Goal: Information Seeking & Learning: Learn about a topic

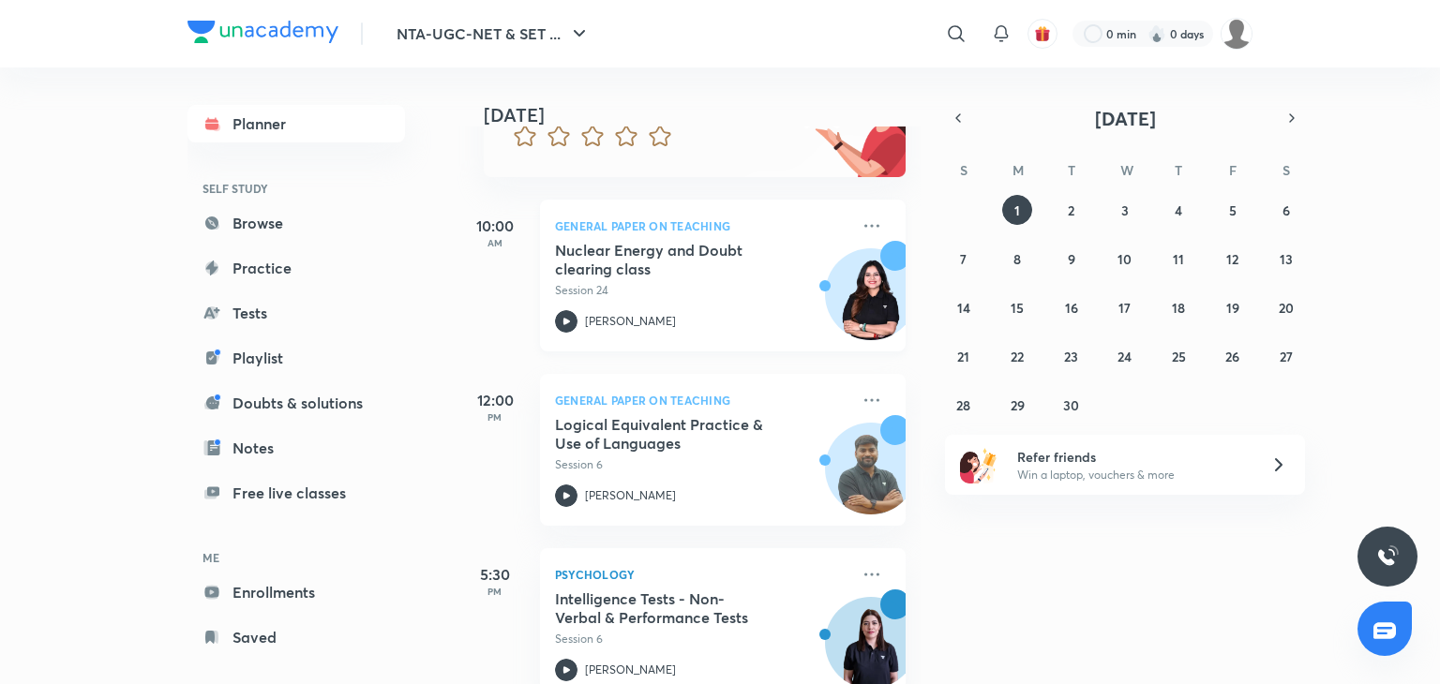
scroll to position [255, 0]
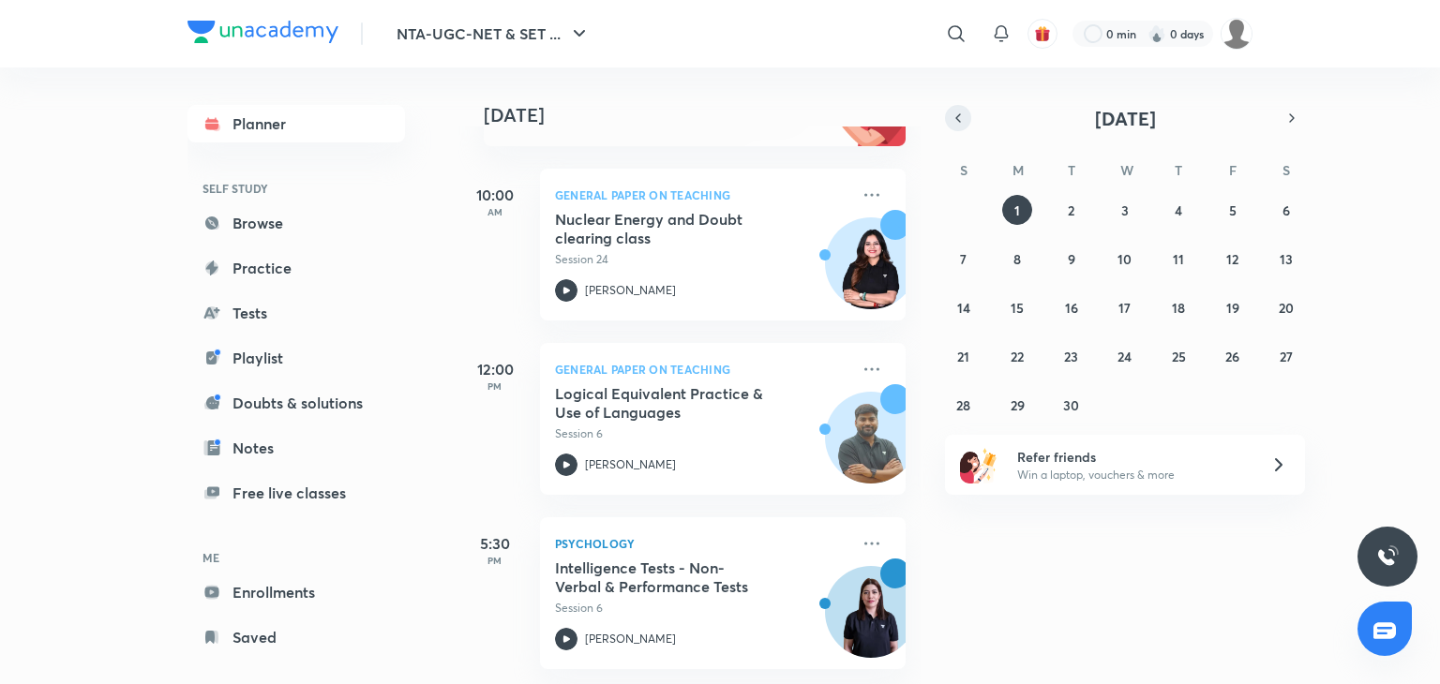
click at [954, 123] on icon "button" at bounding box center [958, 118] width 15 height 17
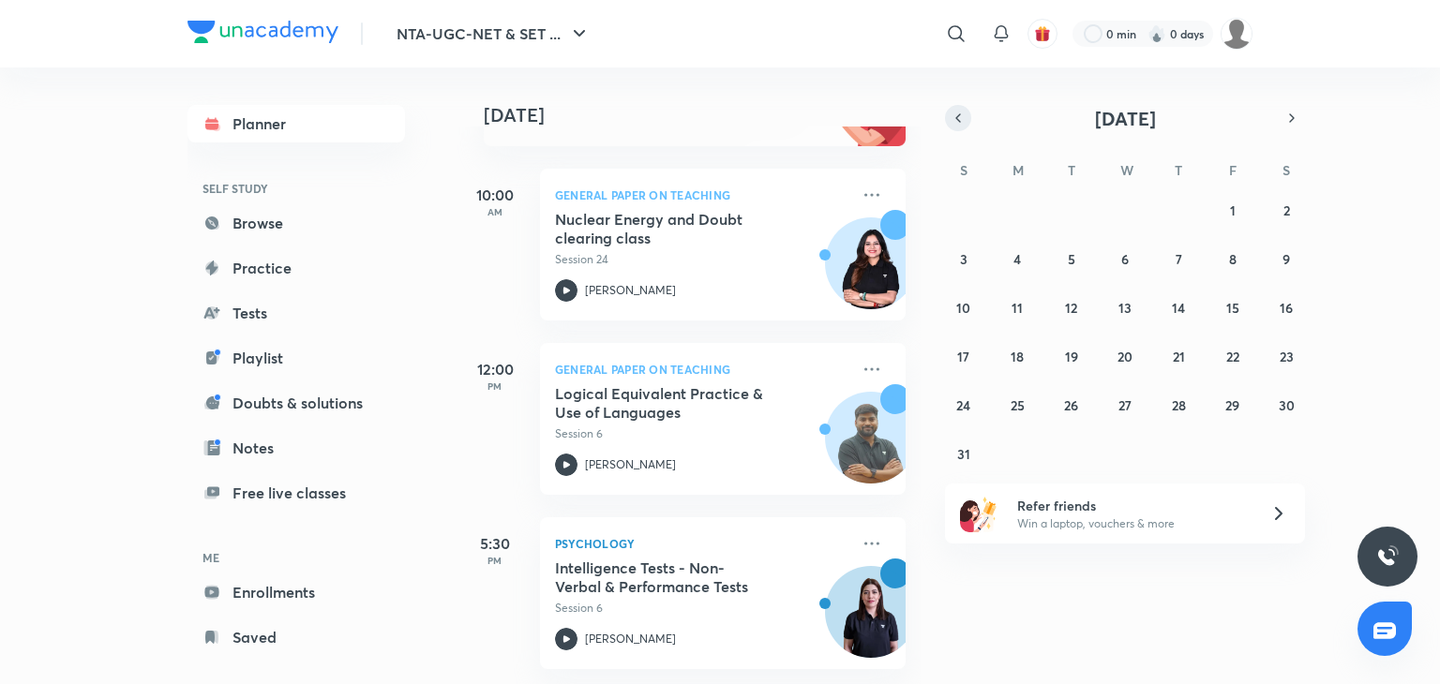
click at [954, 123] on icon "button" at bounding box center [958, 118] width 15 height 17
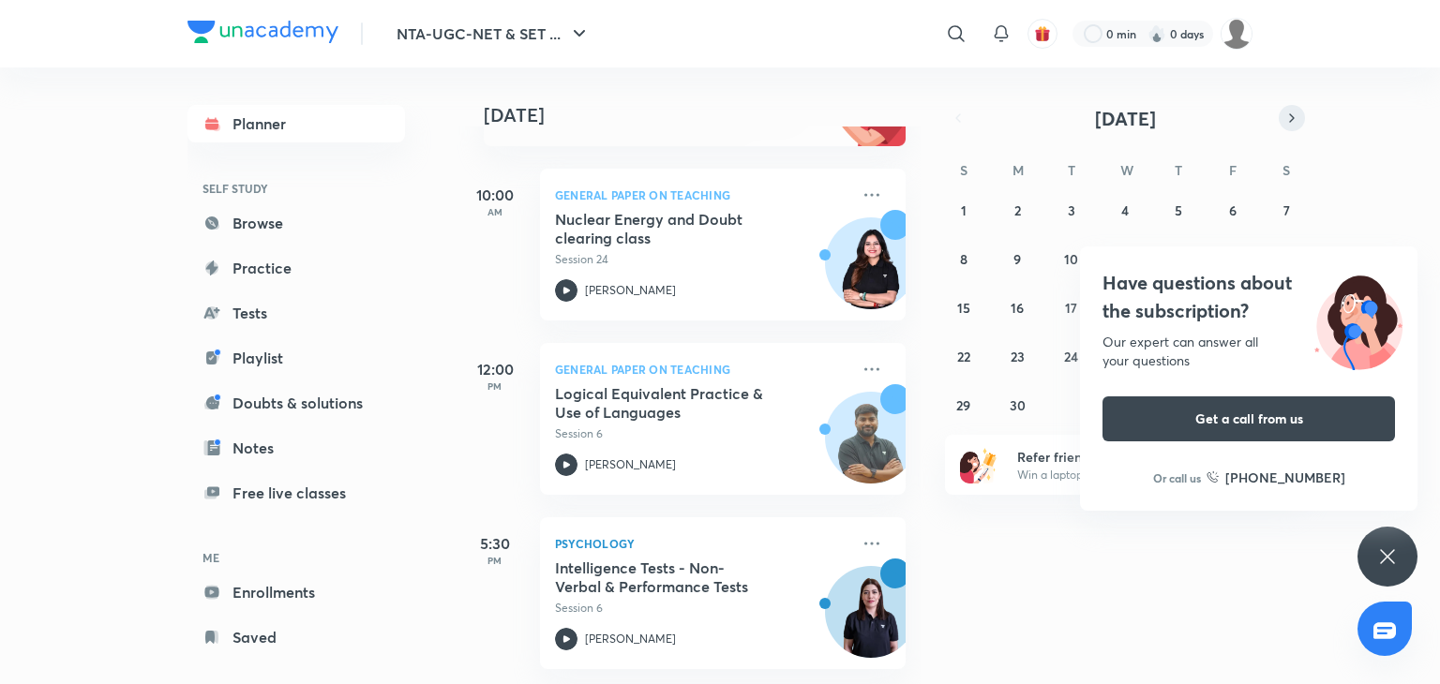
click at [1281, 110] on button "button" at bounding box center [1292, 118] width 26 height 26
click at [1128, 208] on abbr "2" at bounding box center [1124, 211] width 7 height 18
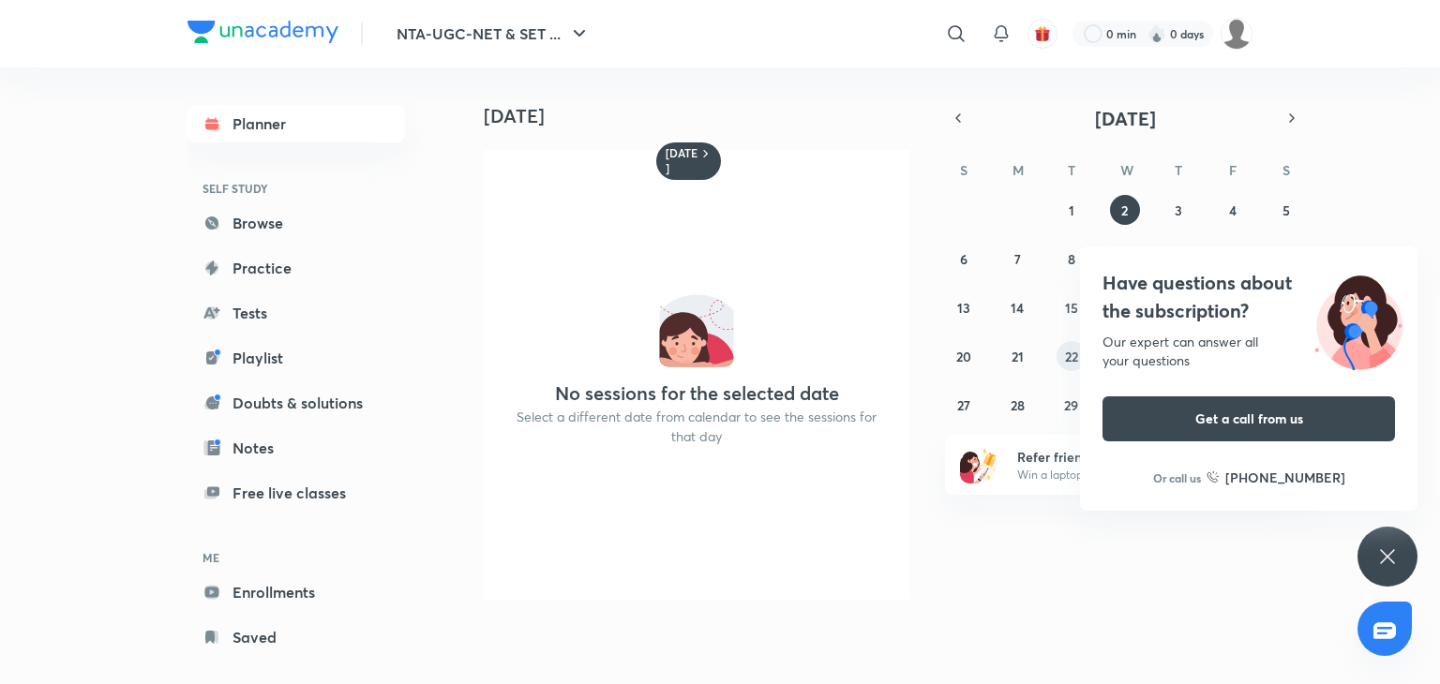
click at [1073, 363] on abbr "22" at bounding box center [1071, 357] width 13 height 18
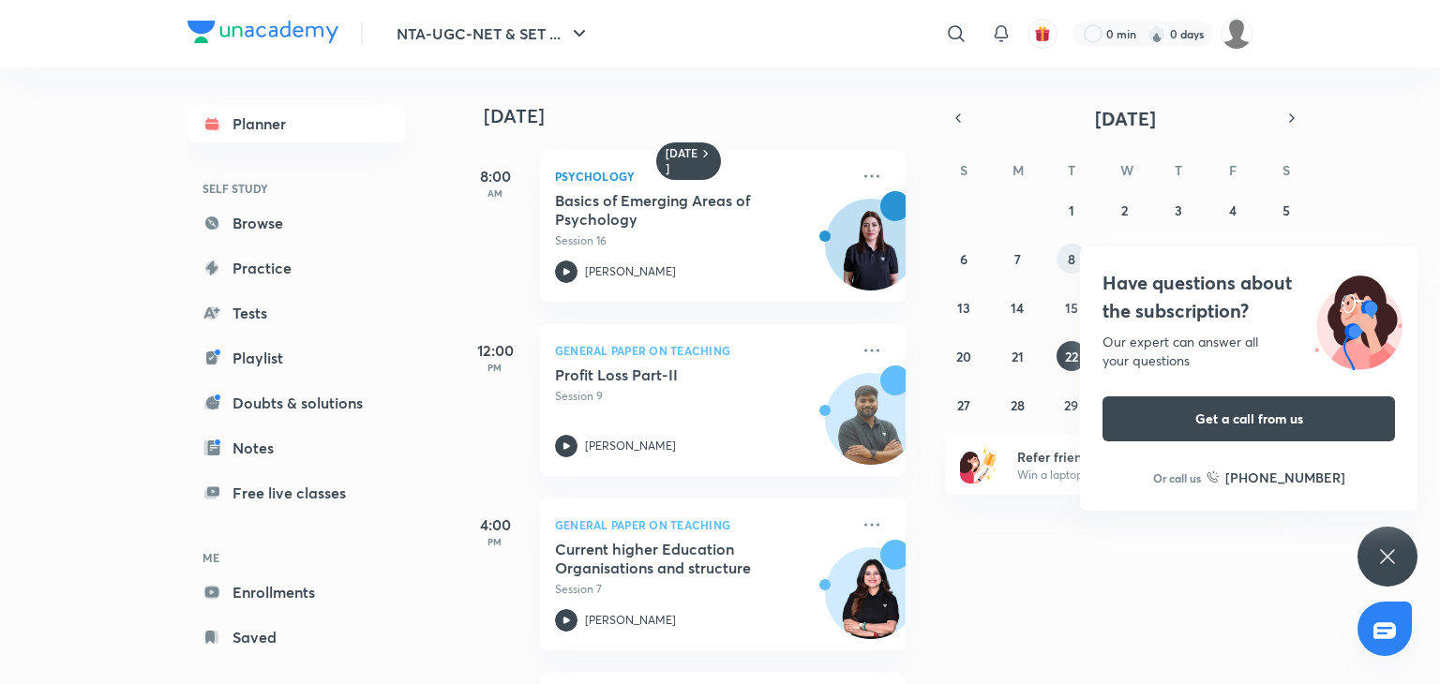
click at [1068, 263] on abbr "8" at bounding box center [1072, 259] width 8 height 18
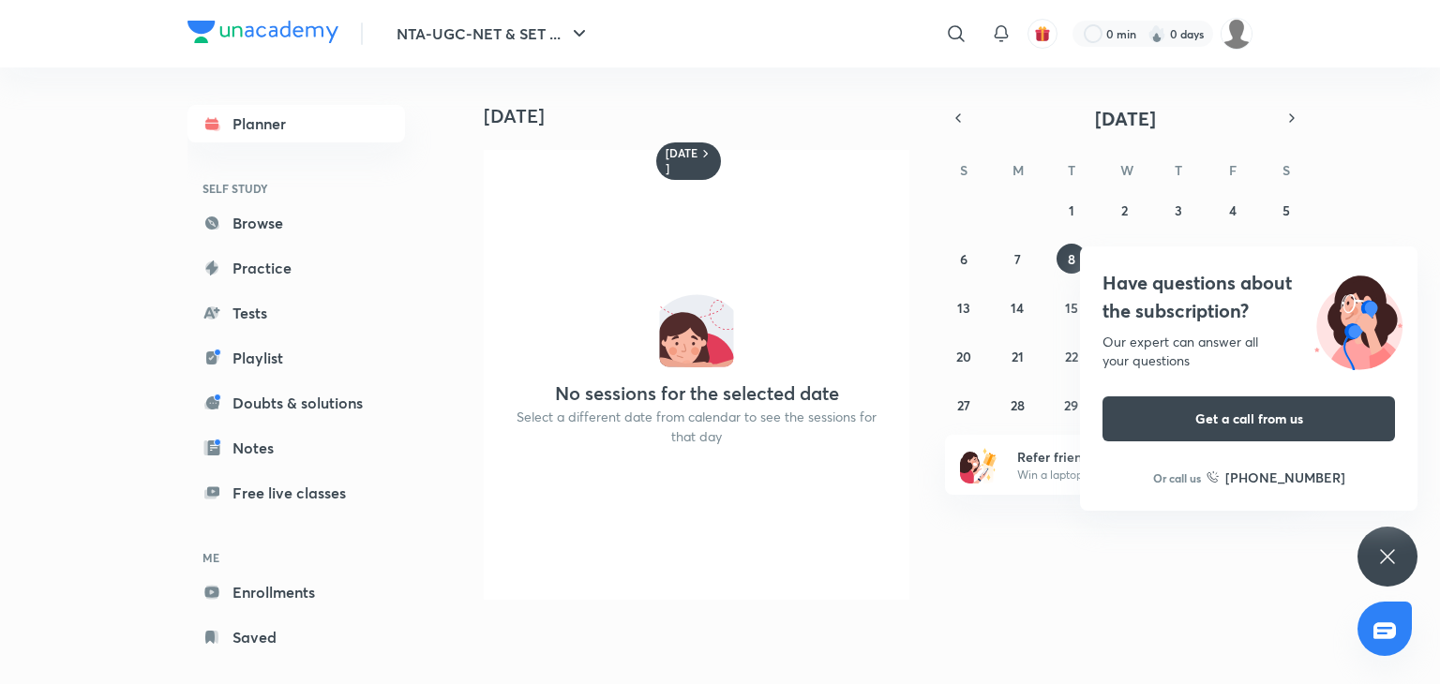
click at [1383, 572] on div "Have questions about the subscription? Our expert can answer all your questions…" at bounding box center [1388, 557] width 60 height 60
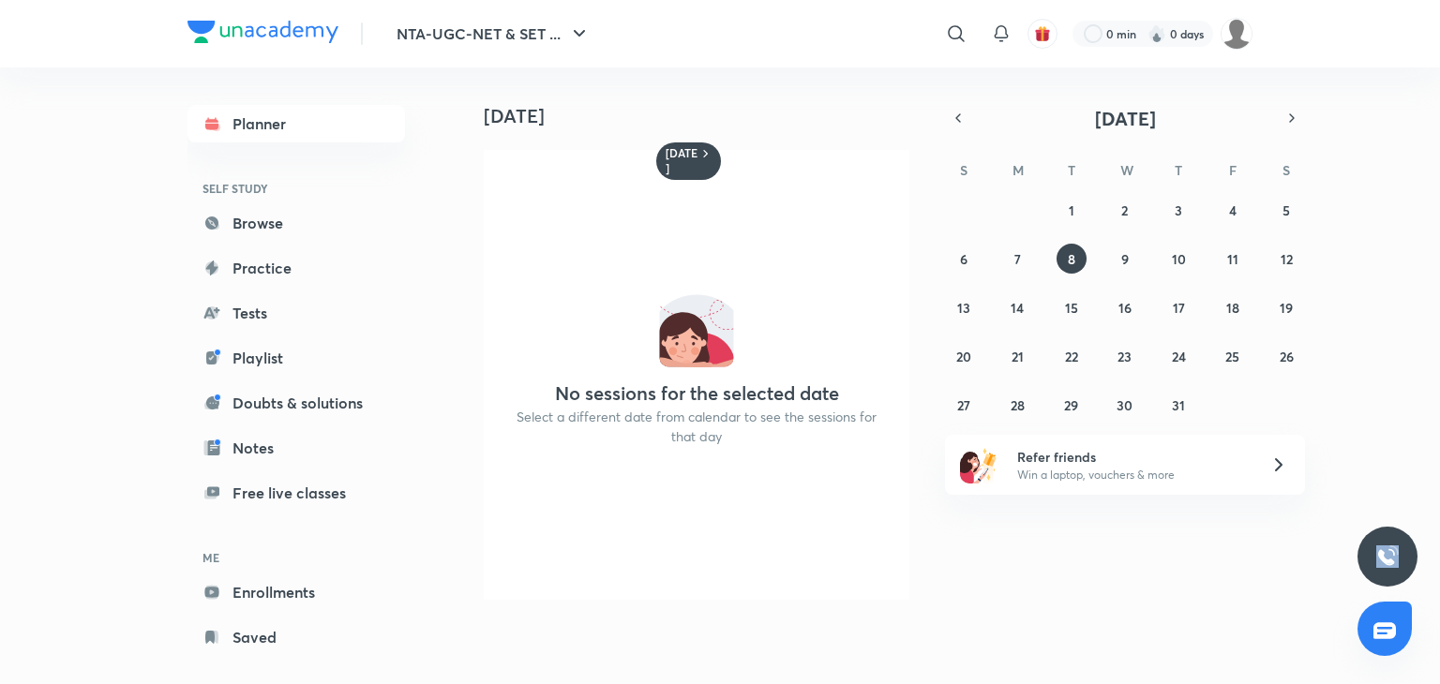
click at [1383, 572] on div at bounding box center [1388, 557] width 60 height 60
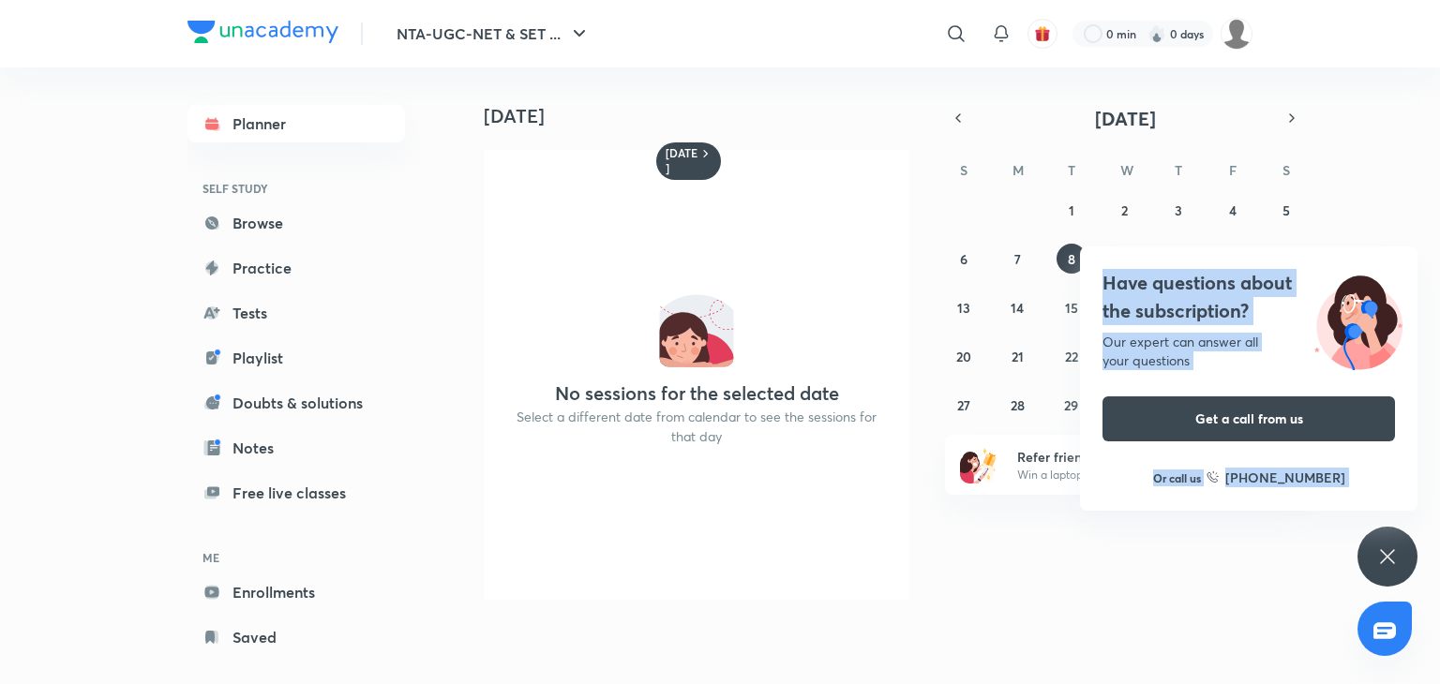
click at [1404, 561] on div "Have questions about the subscription? Our expert can answer all your questions…" at bounding box center [1388, 557] width 60 height 60
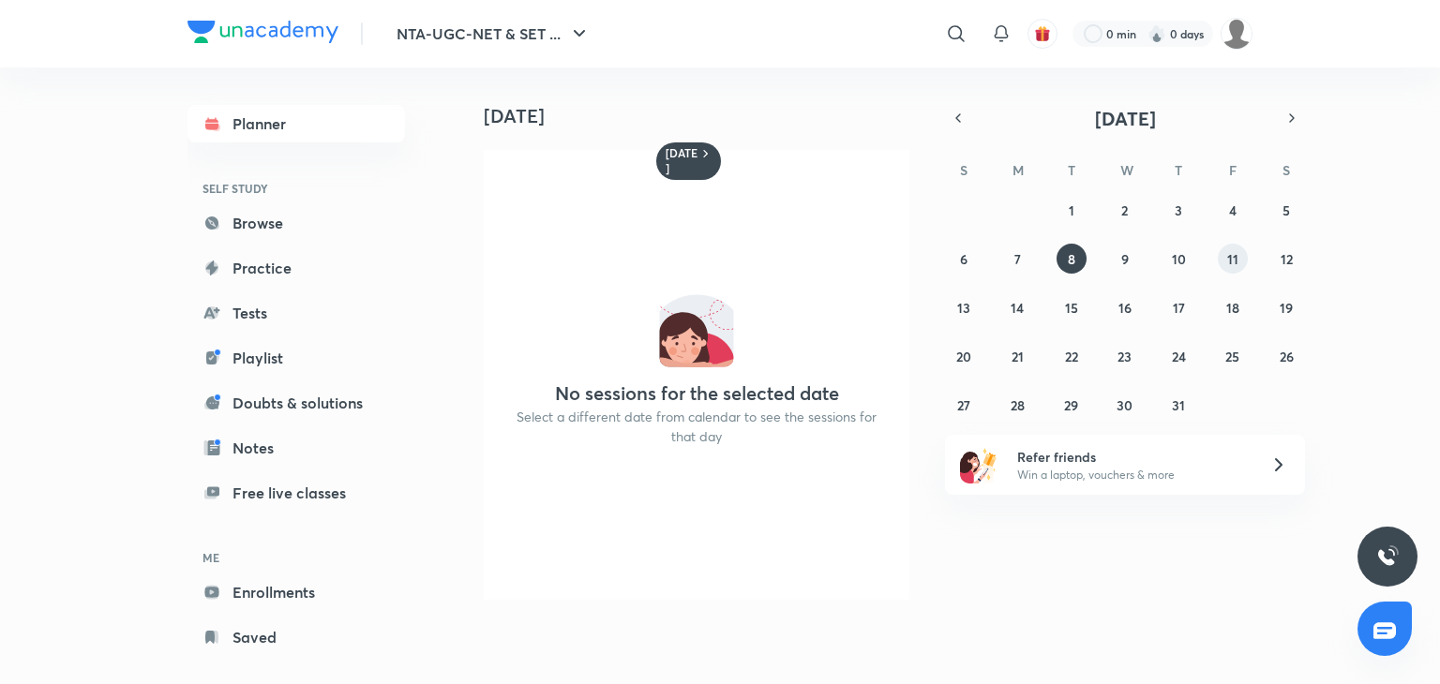
click at [1234, 260] on abbr "11" at bounding box center [1232, 259] width 11 height 18
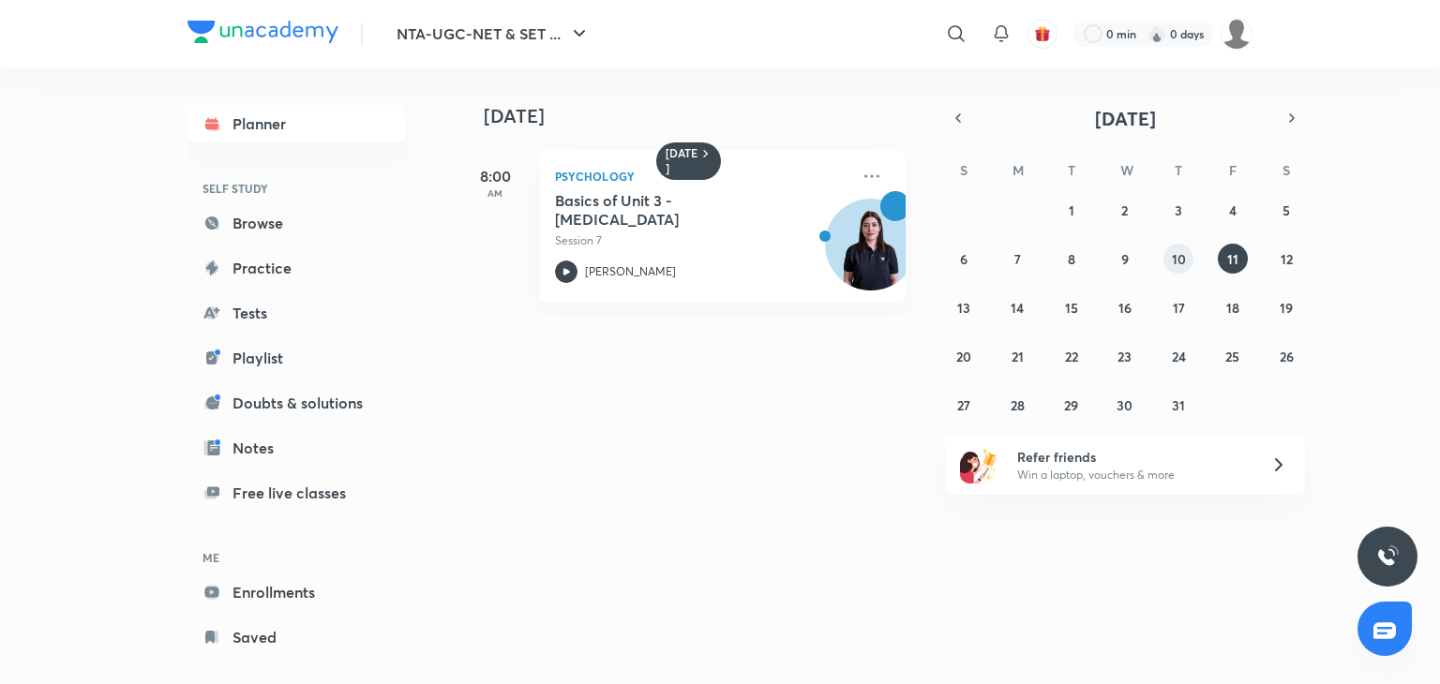
click at [1170, 261] on button "10" at bounding box center [1179, 259] width 30 height 30
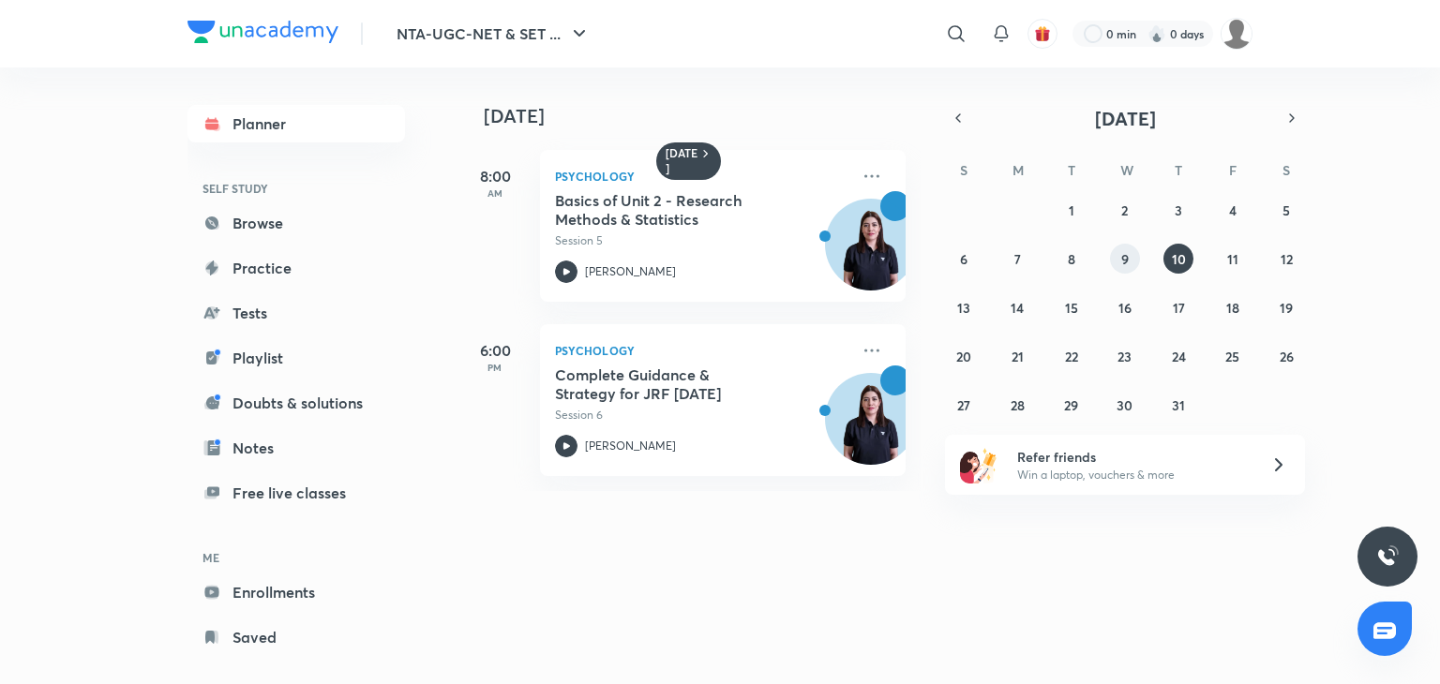
click at [1121, 269] on button "9" at bounding box center [1125, 259] width 30 height 30
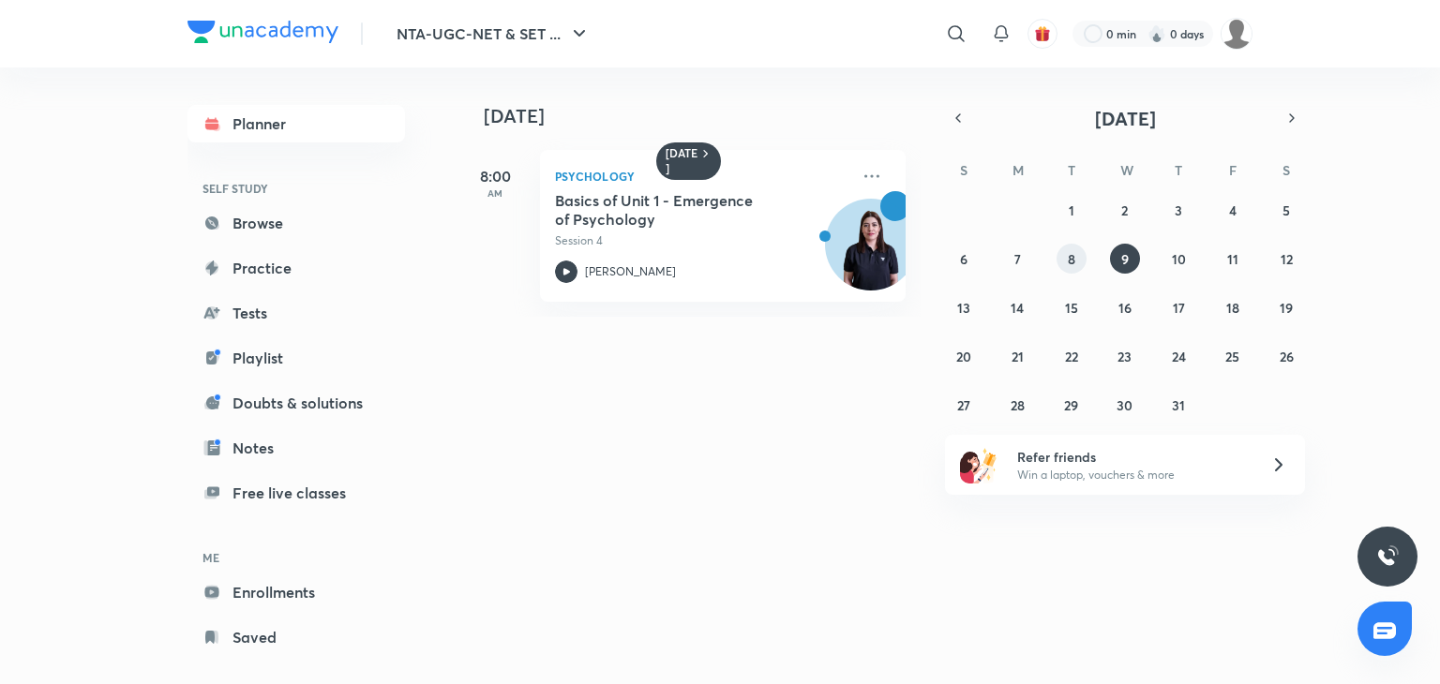
click at [1072, 268] on button "8" at bounding box center [1072, 259] width 30 height 30
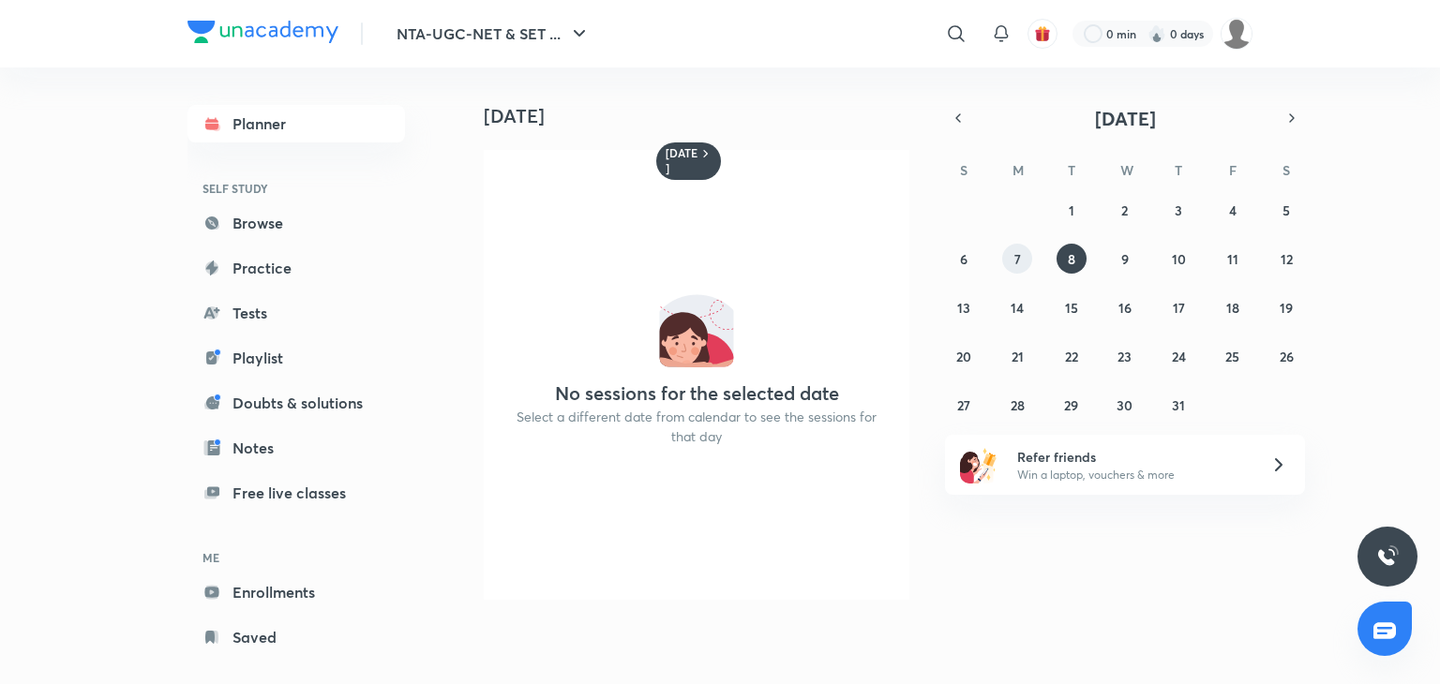
click at [1020, 263] on abbr "7" at bounding box center [1018, 259] width 7 height 18
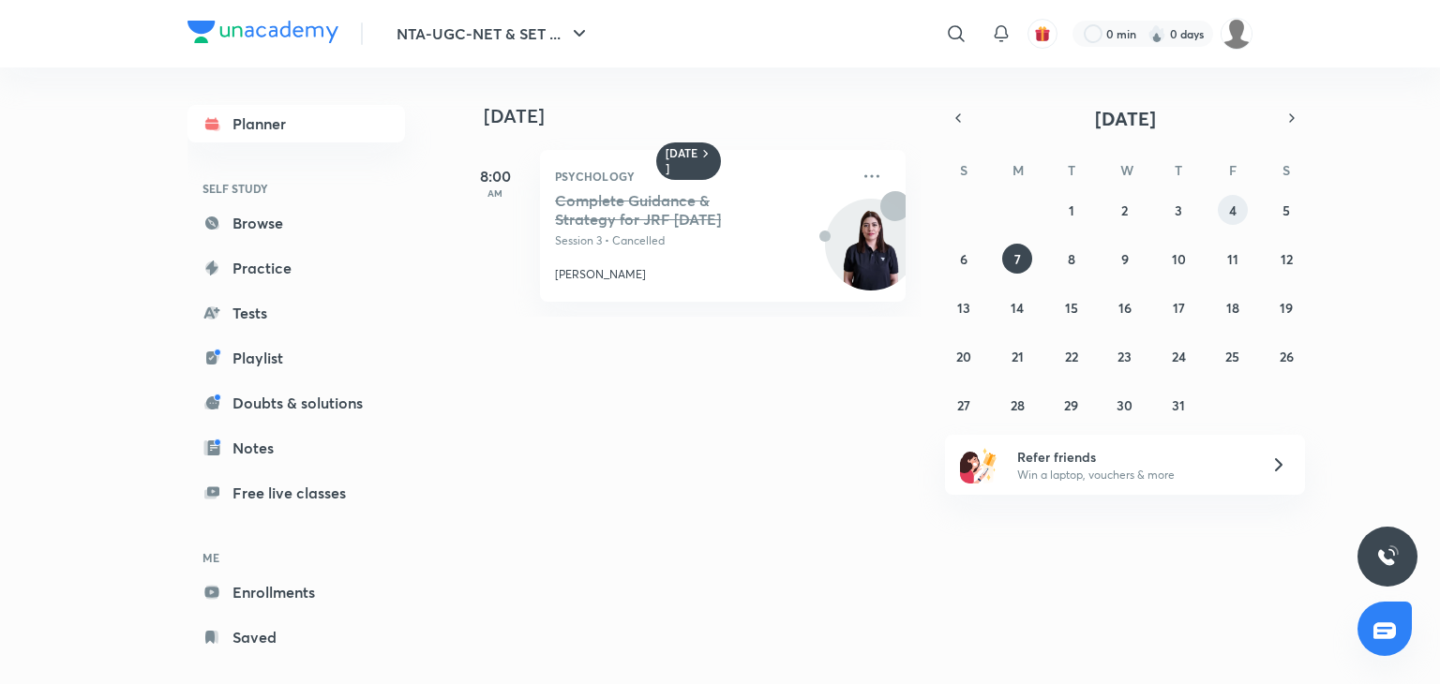
click at [1233, 202] on abbr "4" at bounding box center [1233, 211] width 8 height 18
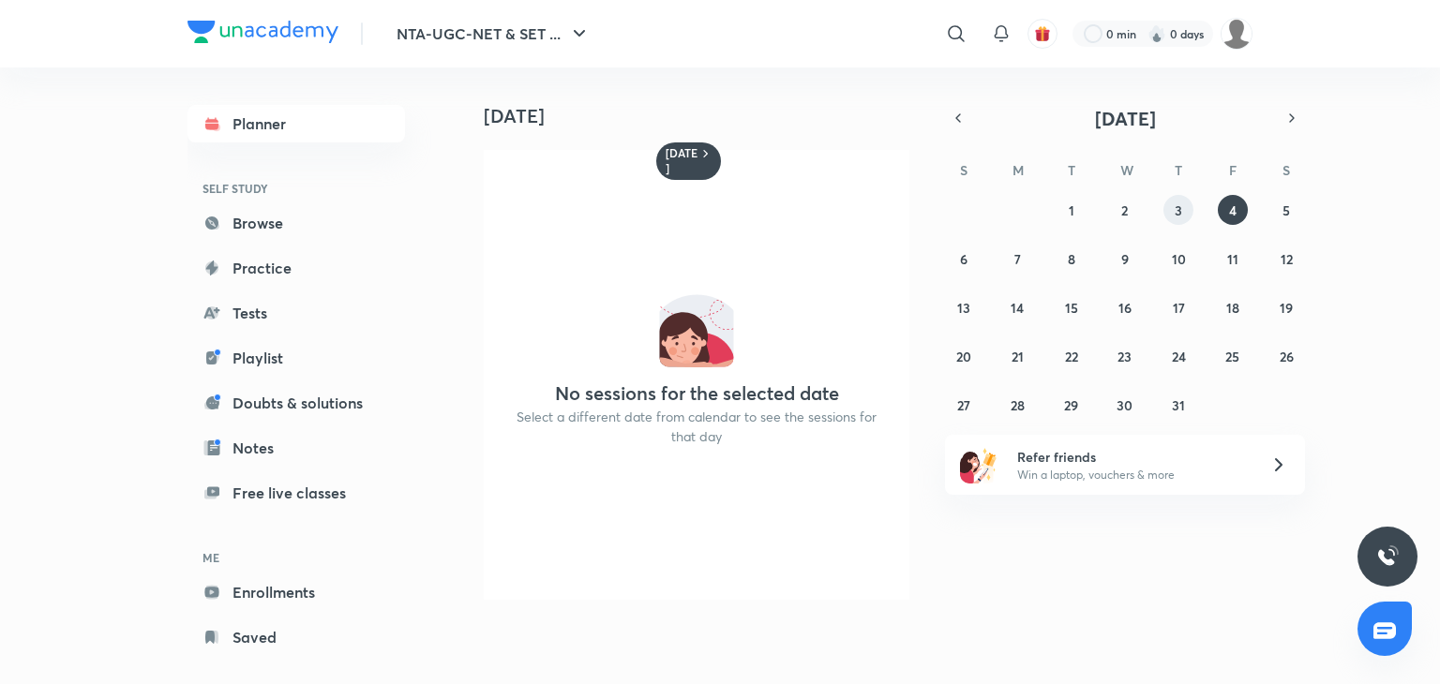
click at [1173, 207] on button "3" at bounding box center [1179, 210] width 30 height 30
click at [1080, 254] on button "8" at bounding box center [1072, 259] width 30 height 30
click at [1133, 258] on button "9" at bounding box center [1125, 259] width 30 height 30
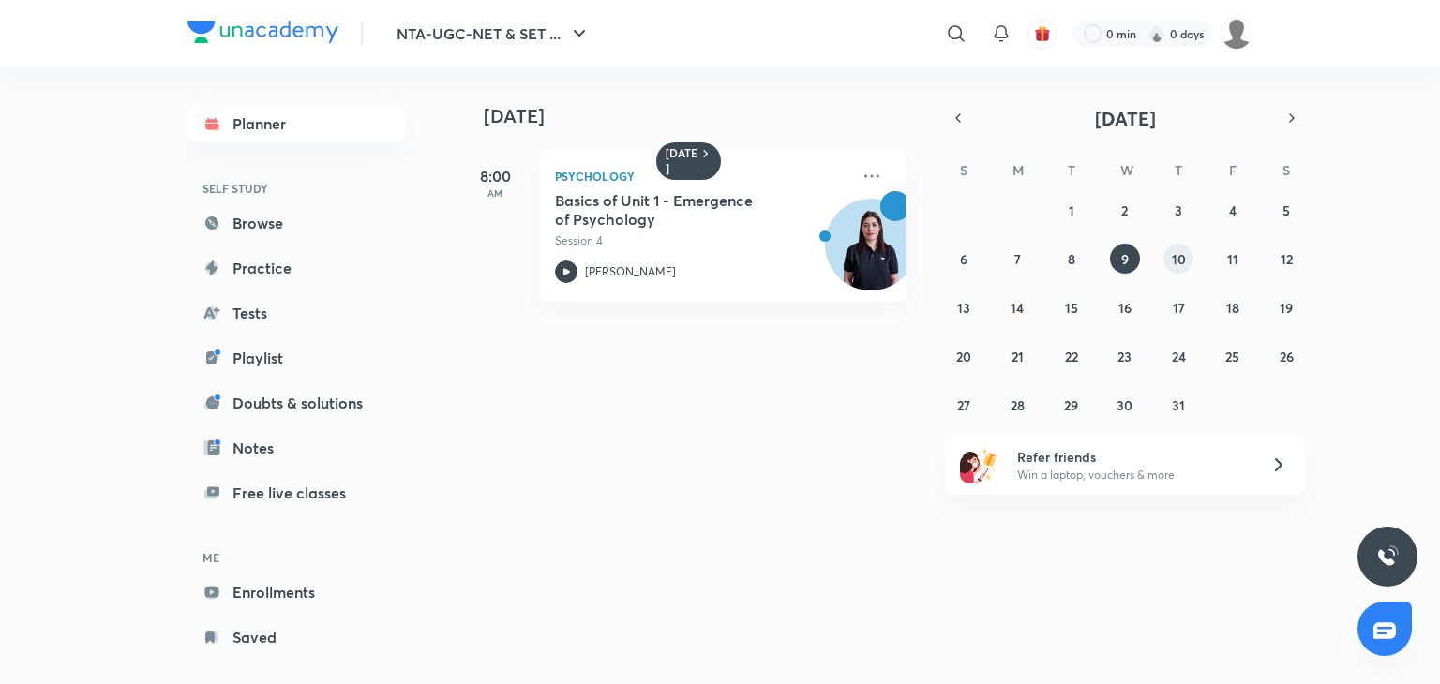
click at [1187, 261] on button "10" at bounding box center [1179, 259] width 30 height 30
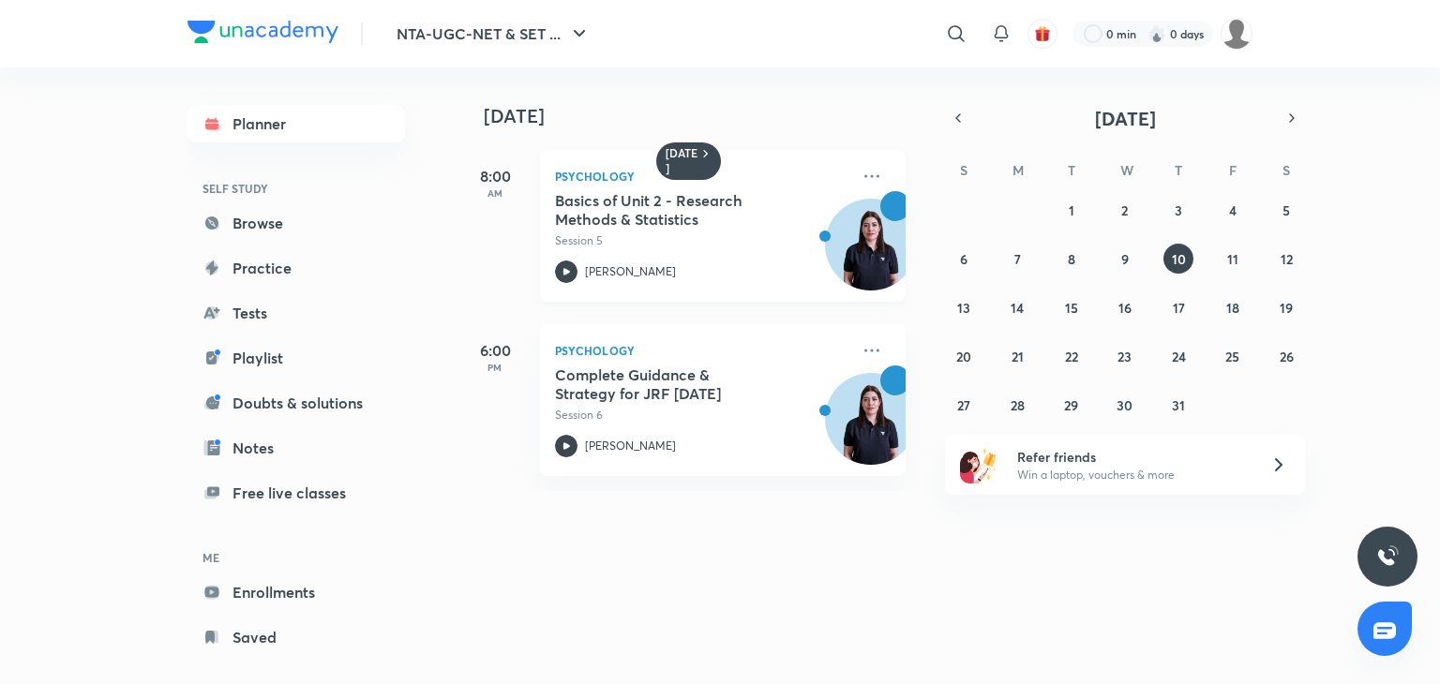
click at [557, 273] on icon at bounding box center [566, 272] width 23 height 23
